Goal: Check status: Check status

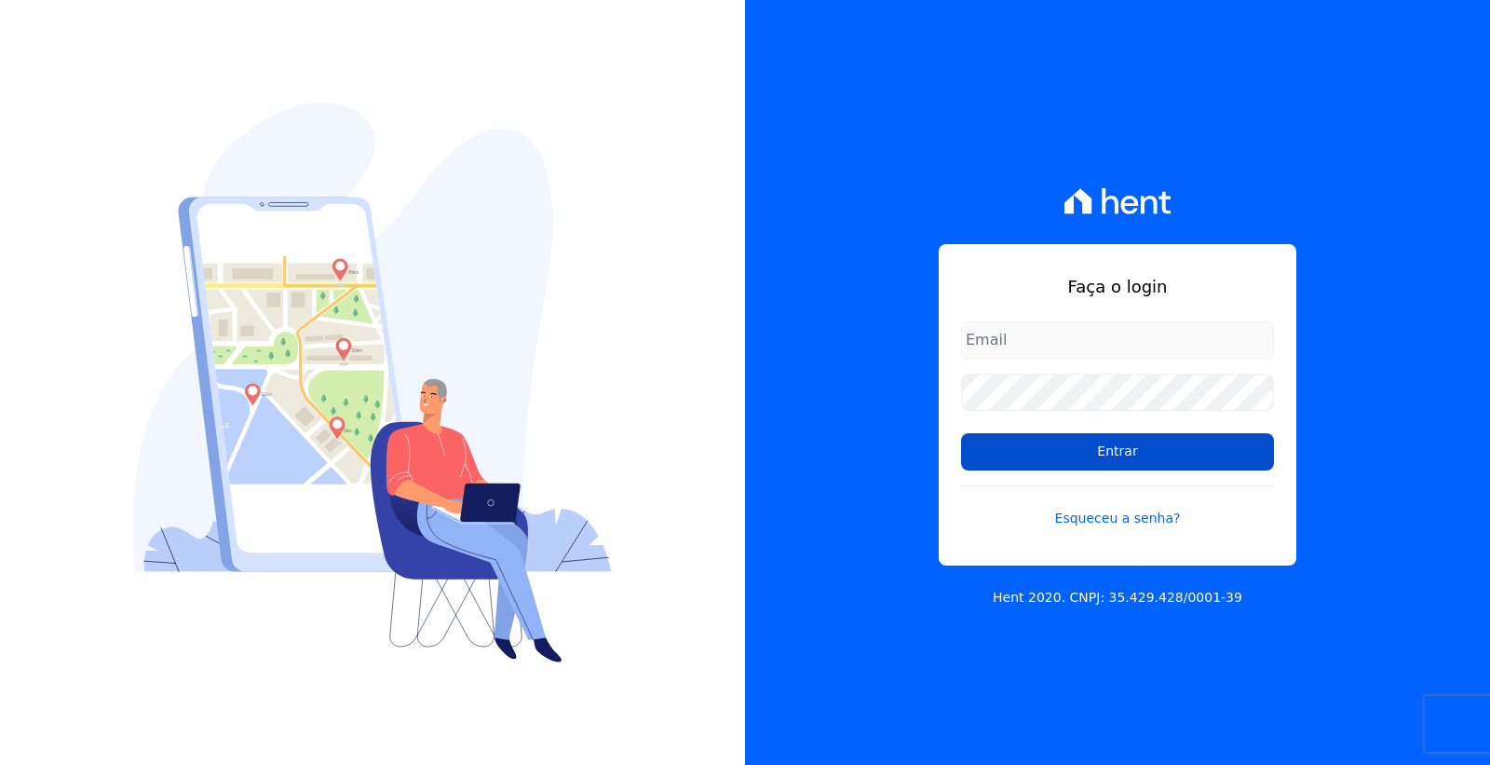
type input "cobranca@loulycaixe.com.br"
click at [1142, 452] on input "Entrar" at bounding box center [1117, 451] width 313 height 37
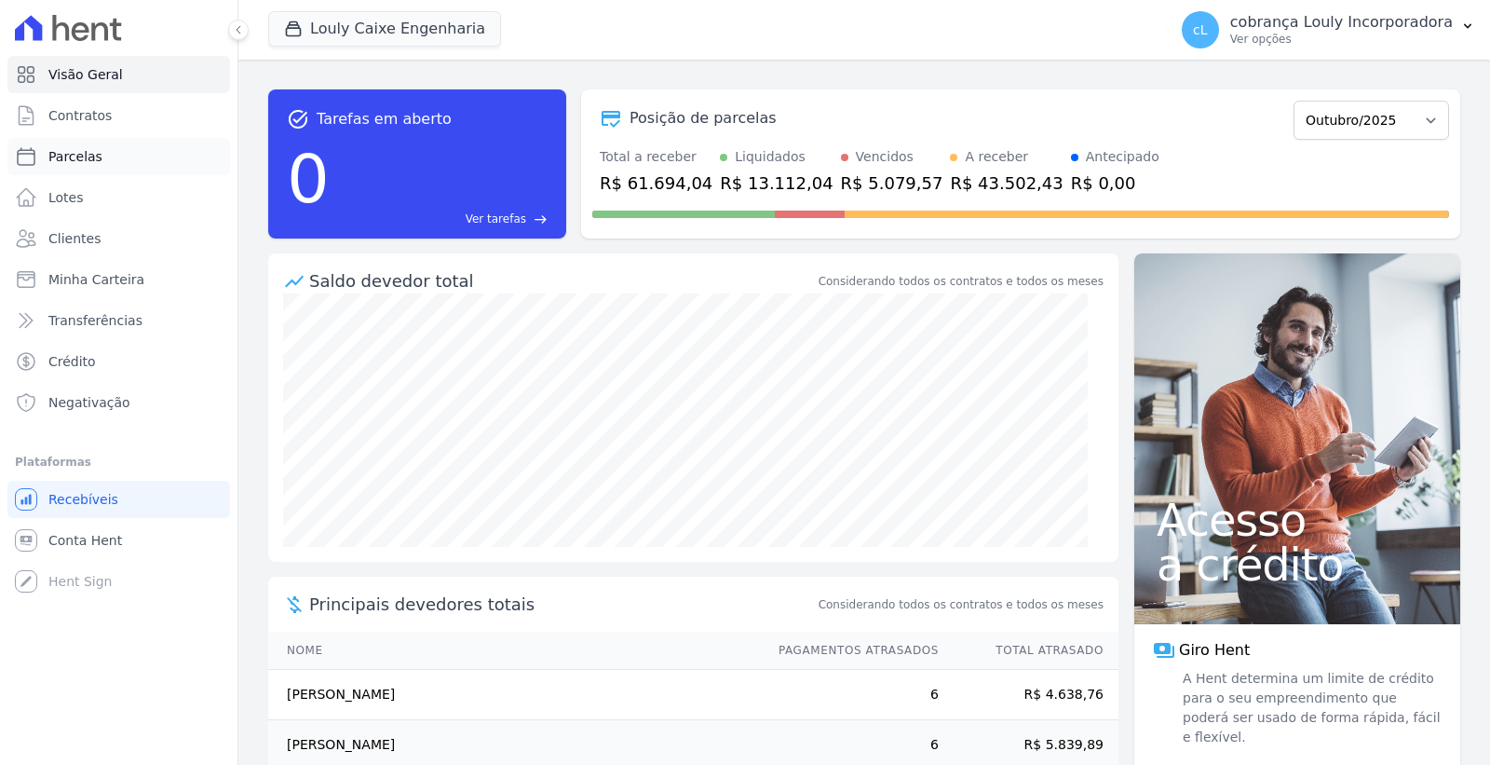
click at [94, 150] on span "Parcelas" at bounding box center [75, 156] width 54 height 19
select select
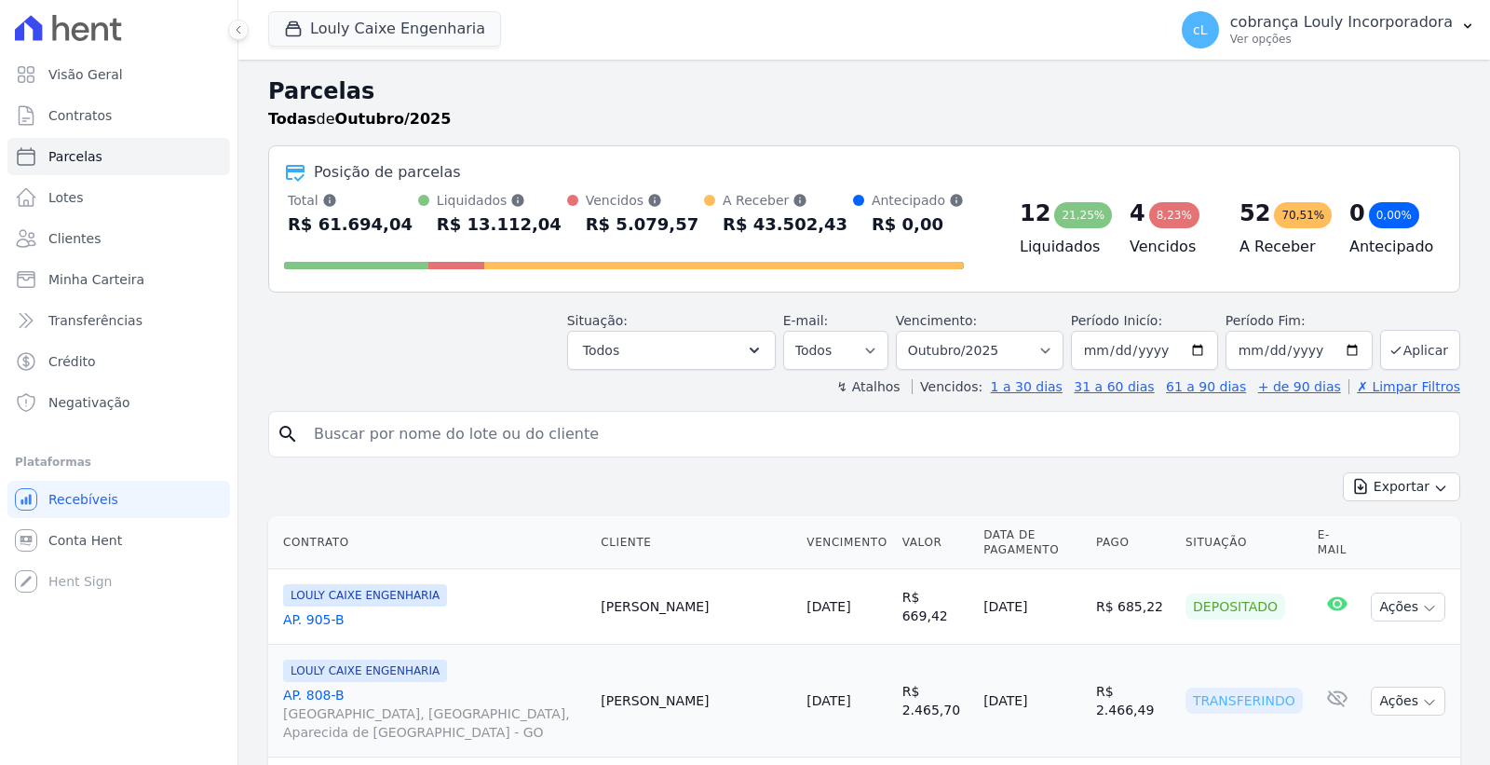
click at [412, 450] on input "search" at bounding box center [877, 433] width 1149 height 37
paste input "[PERSON_NAME]"
type input "[PERSON_NAME]"
select select
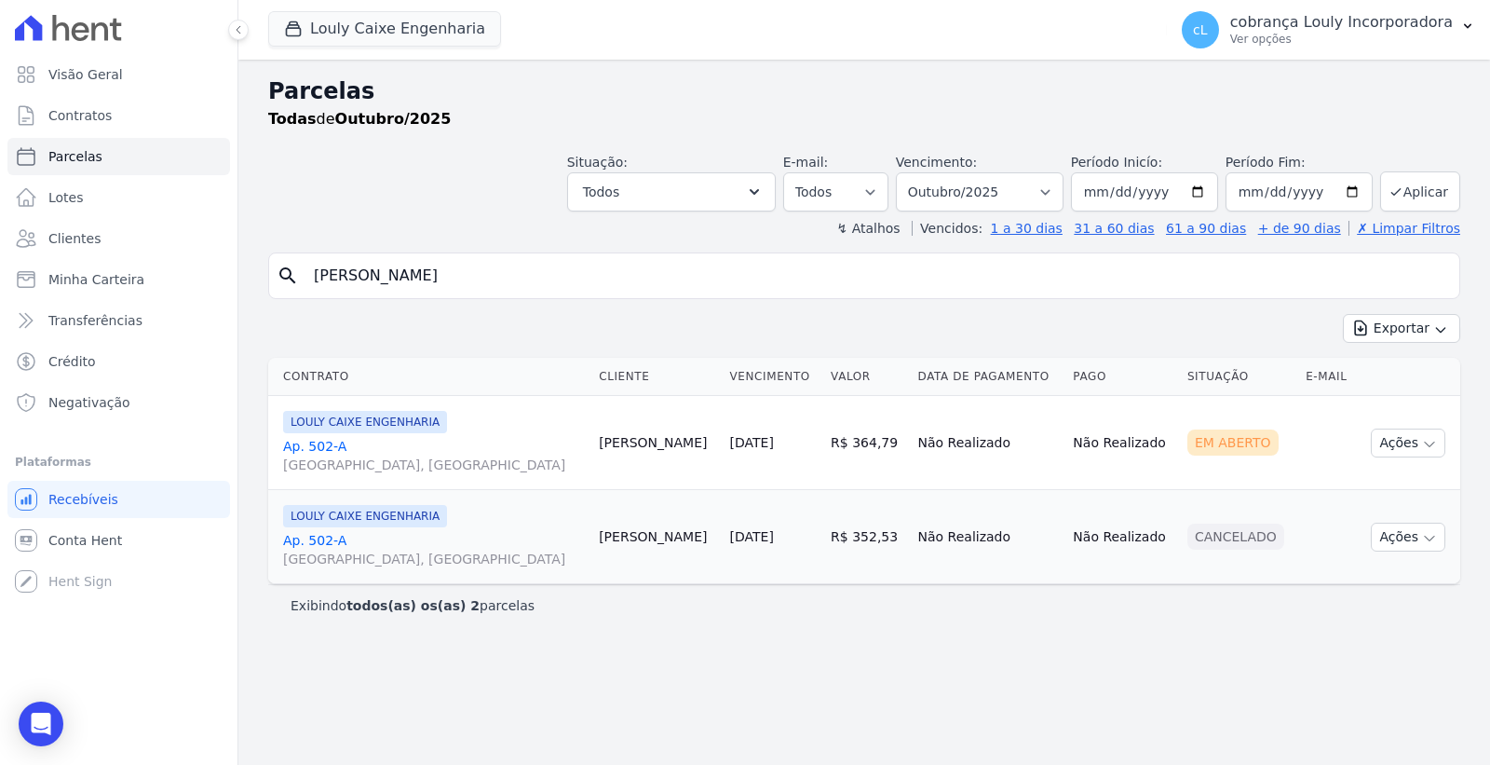
click at [311, 450] on link "Ap. 502-A [GEOGRAPHIC_DATA], [GEOGRAPHIC_DATA]" at bounding box center [433, 455] width 301 height 37
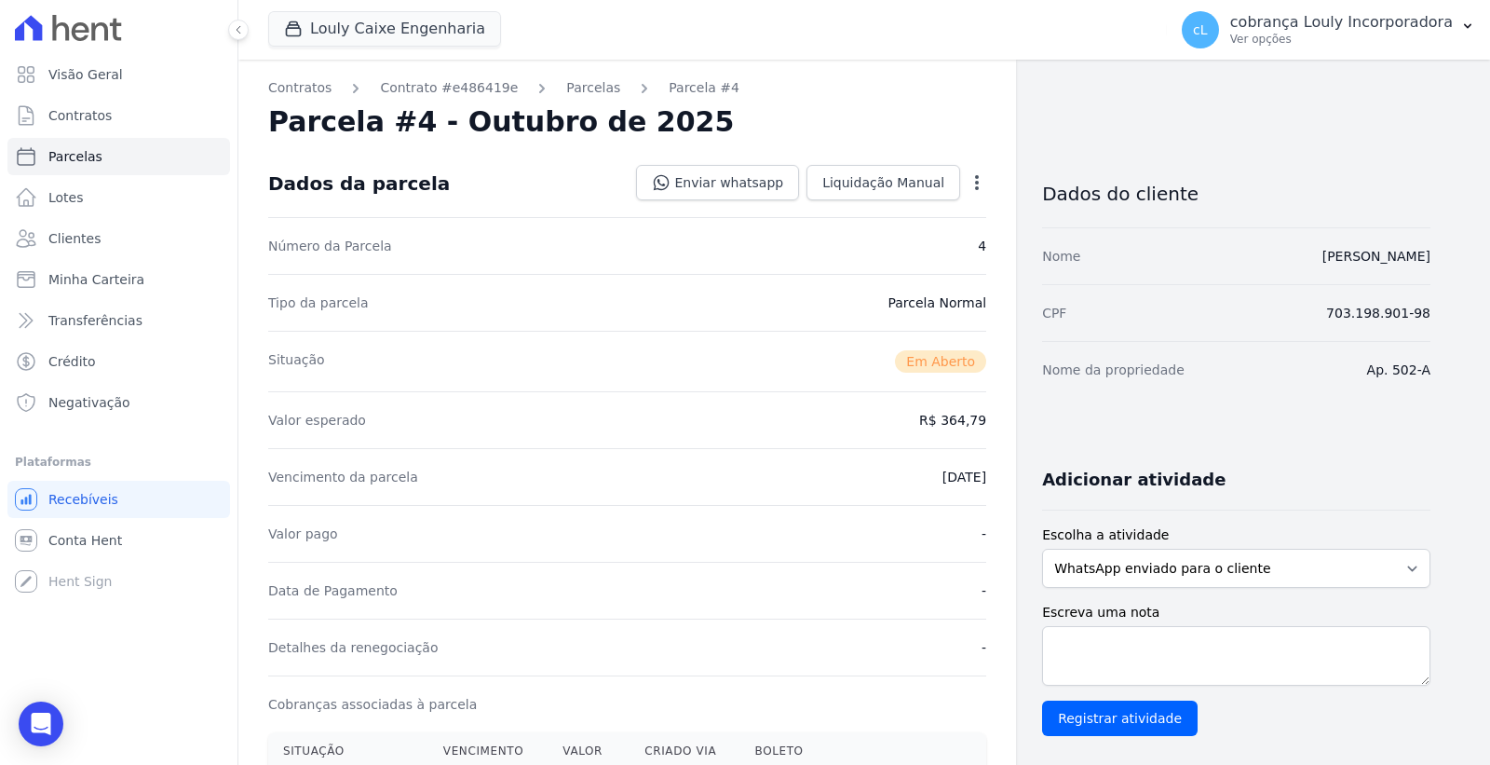
scroll to position [310, 0]
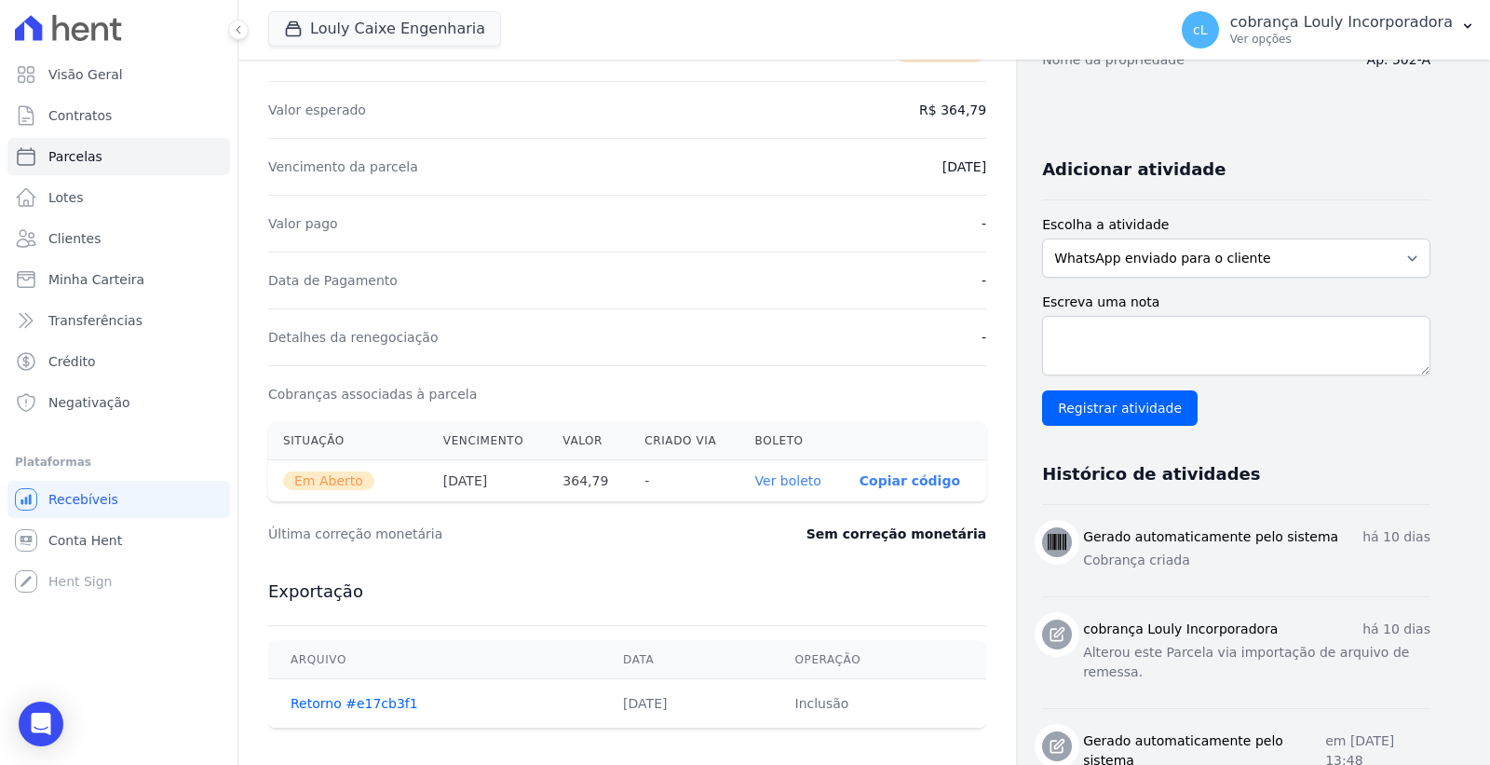
click at [784, 482] on link "Ver boleto" at bounding box center [788, 480] width 66 height 15
